Goal: Find specific page/section: Find specific page/section

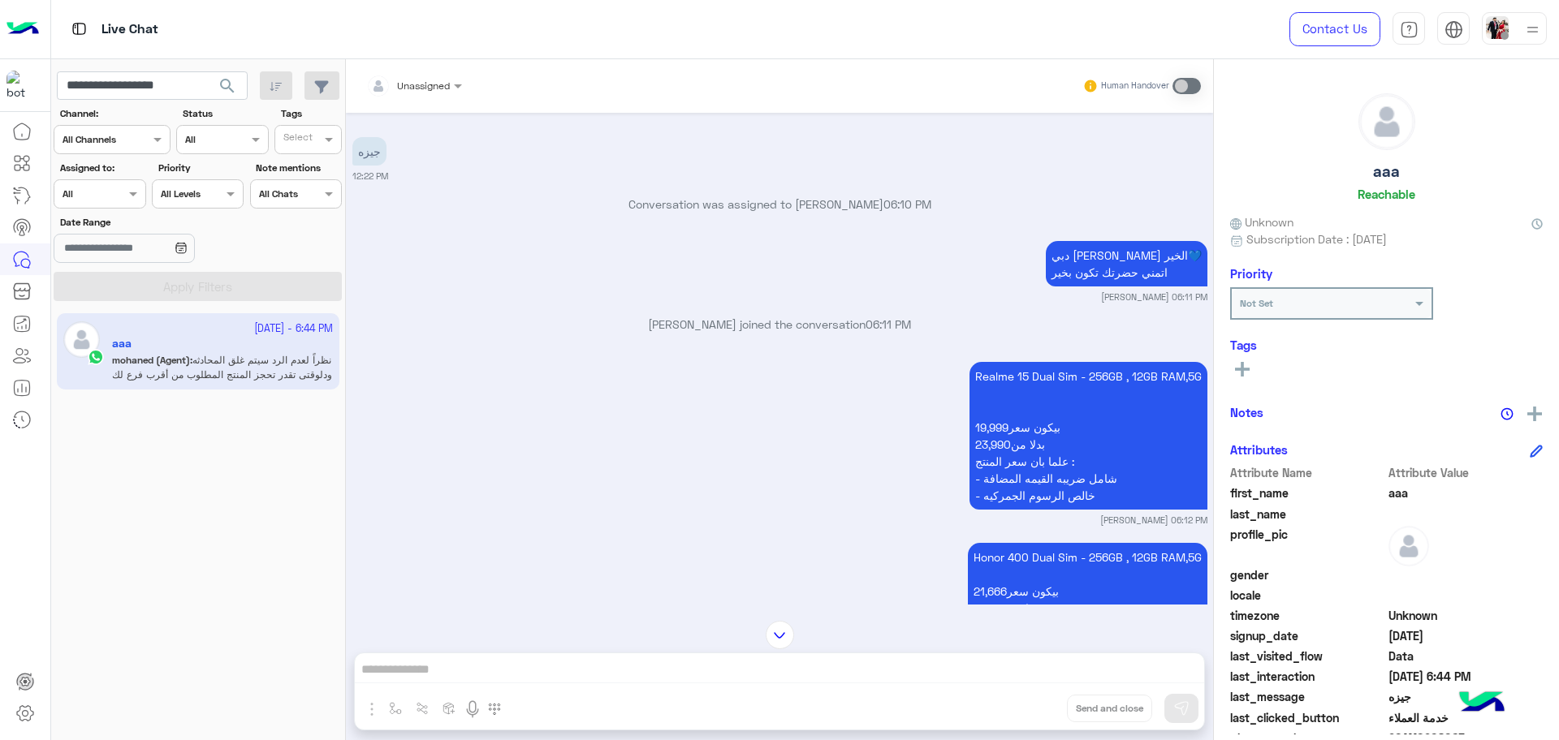
scroll to position [154, 0]
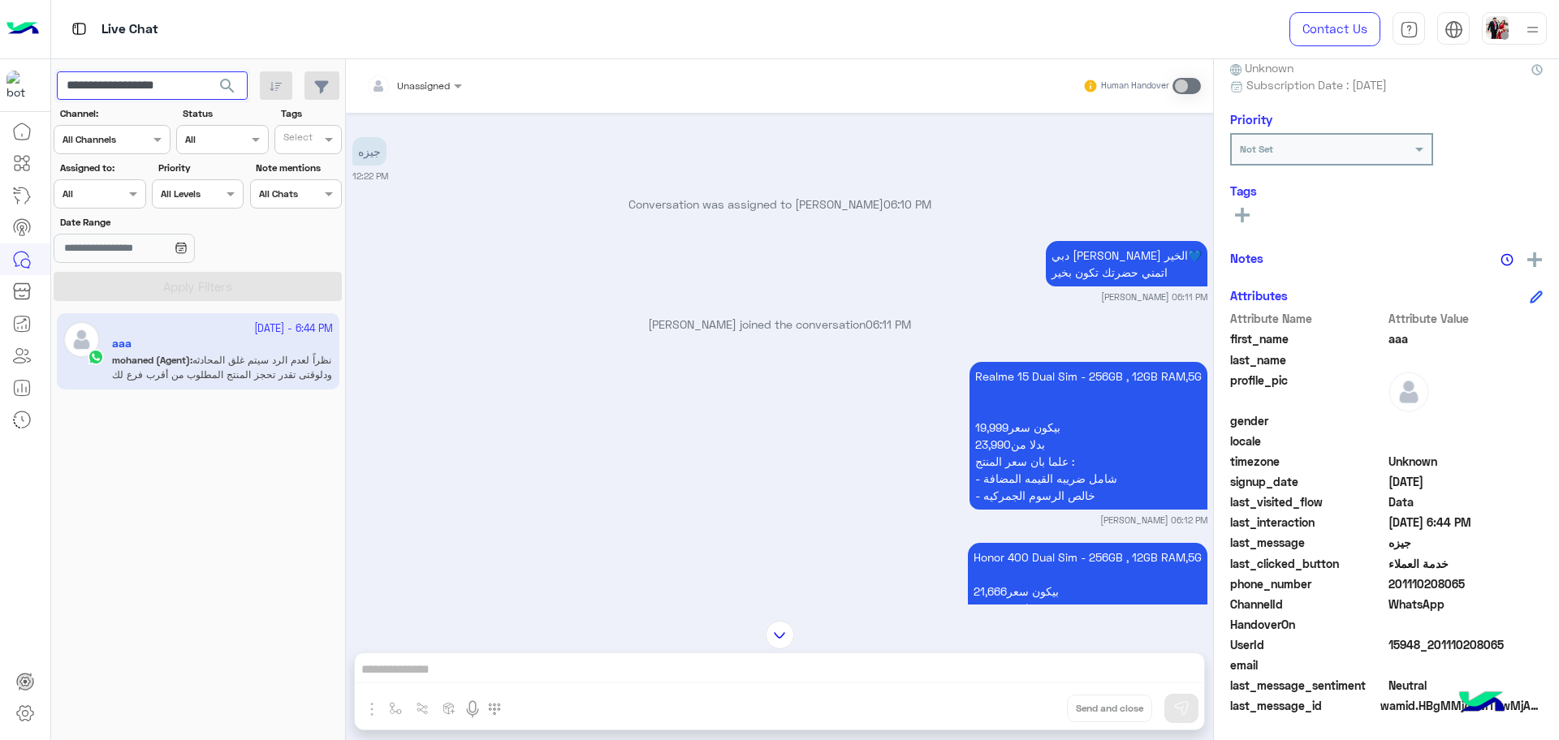
click at [199, 86] on input "**********" at bounding box center [152, 85] width 191 height 29
click at [208, 71] on button "search" at bounding box center [228, 88] width 40 height 35
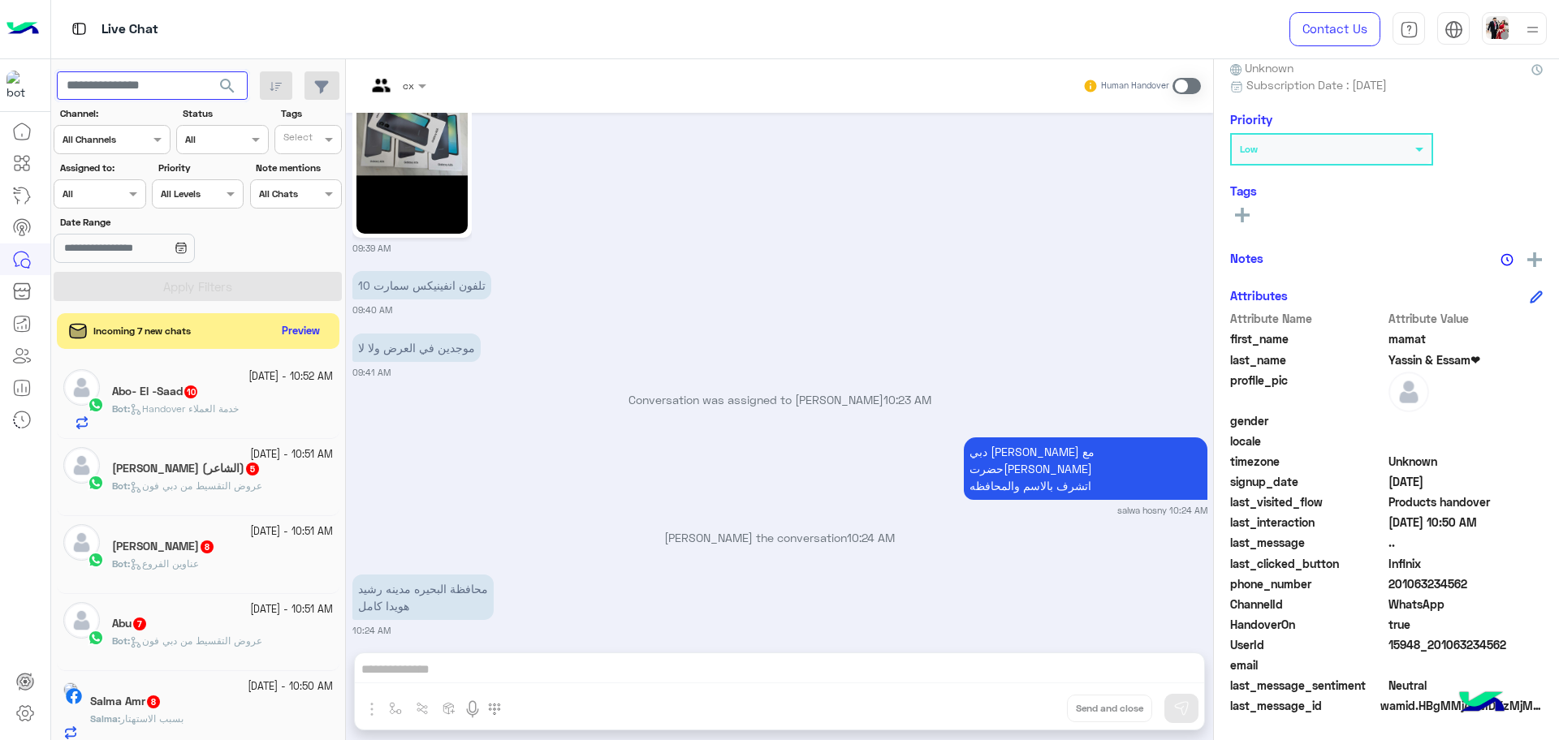
scroll to position [1870, 0]
